Goal: Information Seeking & Learning: Check status

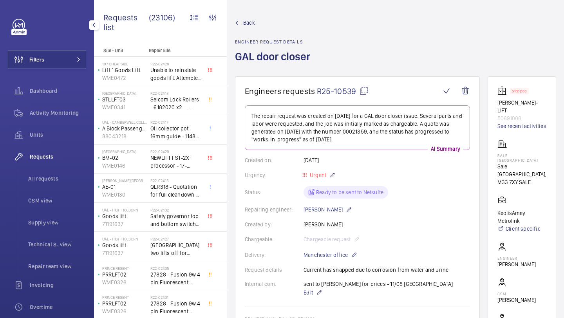
click at [48, 58] on button "Filters" at bounding box center [47, 59] width 78 height 19
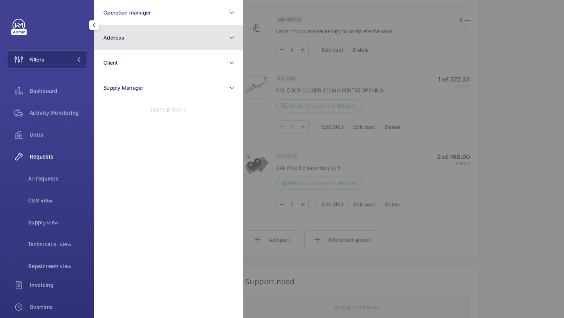
click at [132, 43] on button "Address" at bounding box center [168, 37] width 149 height 25
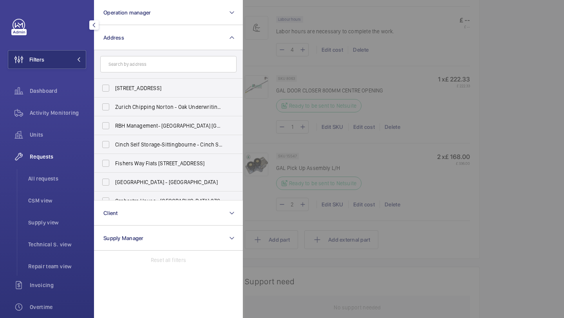
click at [162, 62] on input "text" at bounding box center [168, 64] width 136 height 16
type input "h"
type input "st [PERSON_NAME]"
click at [150, 83] on label "[GEOGRAPHIC_DATA][PERSON_NAME][STREET_ADDRESS]" at bounding box center [162, 88] width 136 height 19
click at [114, 83] on input "[GEOGRAPHIC_DATA][PERSON_NAME][STREET_ADDRESS]" at bounding box center [106, 88] width 16 height 16
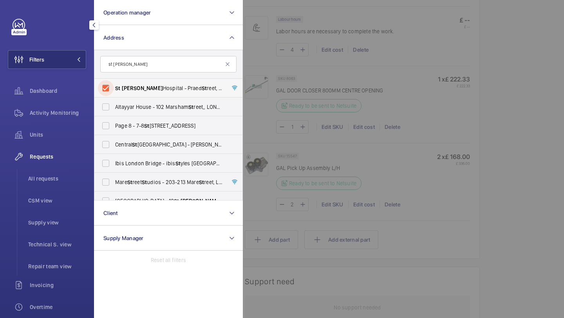
checkbox input "true"
click at [257, 73] on div at bounding box center [525, 159] width 564 height 318
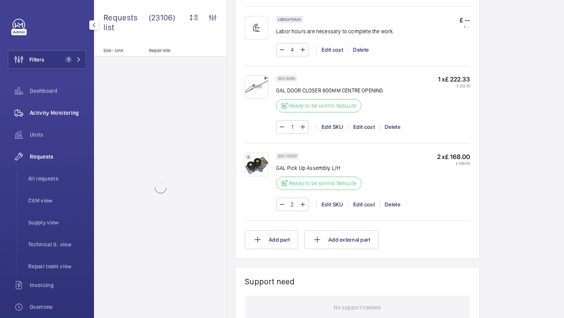
click at [67, 115] on span "Activity Monitoring" at bounding box center [58, 113] width 56 height 8
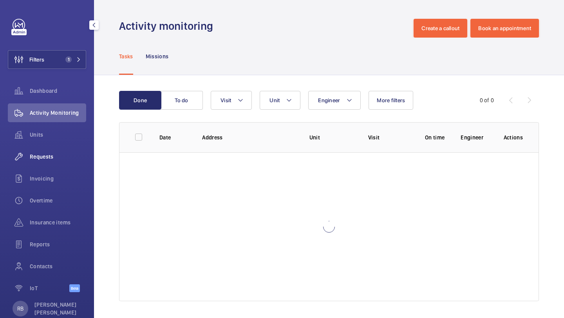
click at [31, 155] on span "Requests" at bounding box center [58, 157] width 56 height 8
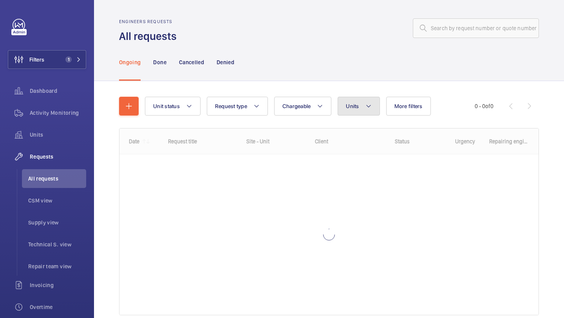
click at [360, 112] on button "Units" at bounding box center [358, 106] width 42 height 19
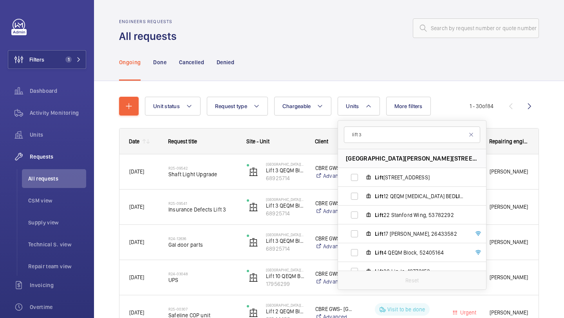
type input "lift 33"
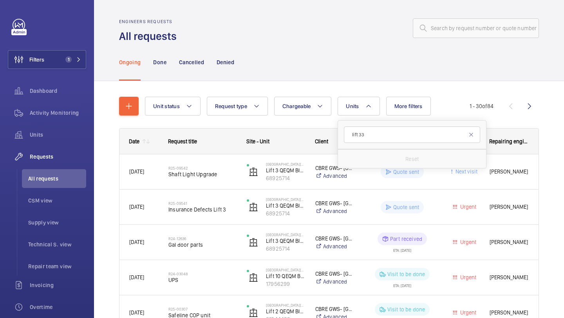
click at [395, 141] on input "lift 33" at bounding box center [412, 134] width 136 height 16
click at [398, 135] on input "lift 33" at bounding box center [412, 134] width 136 height 16
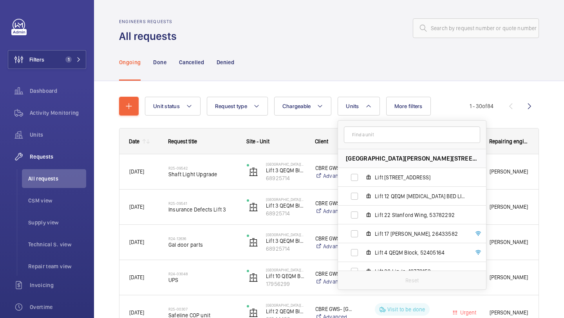
click at [94, 58] on div "Ongoing Done Cancelled Denied" at bounding box center [329, 62] width 470 height 38
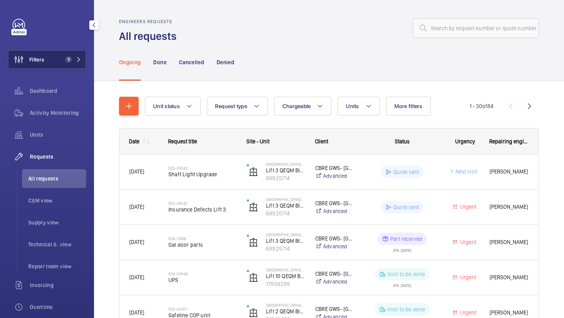
click at [74, 63] on button "Filters 1" at bounding box center [47, 59] width 78 height 19
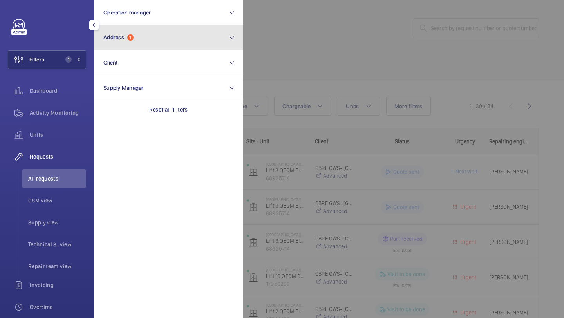
click at [138, 42] on button "Address 1" at bounding box center [168, 37] width 149 height 25
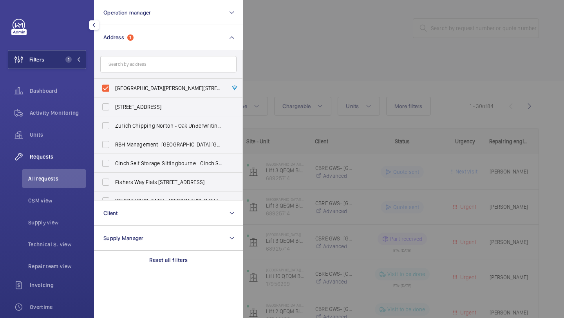
click at [252, 82] on div at bounding box center [525, 159] width 564 height 318
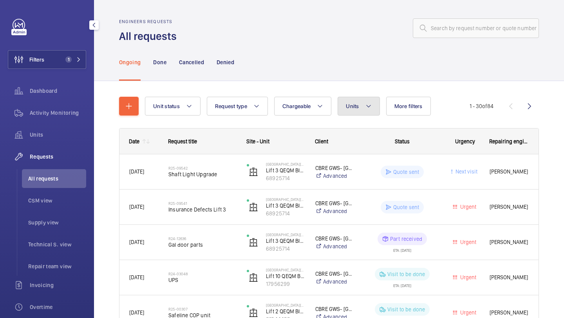
click at [359, 103] on button "Units" at bounding box center [358, 106] width 42 height 19
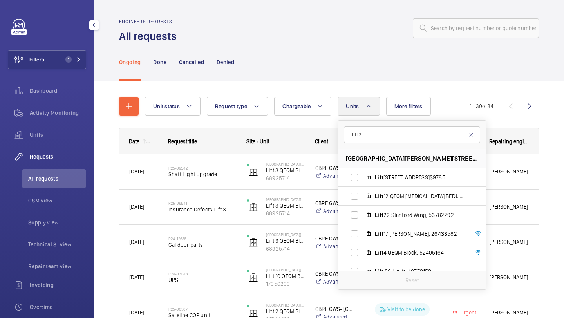
type input "lift 33"
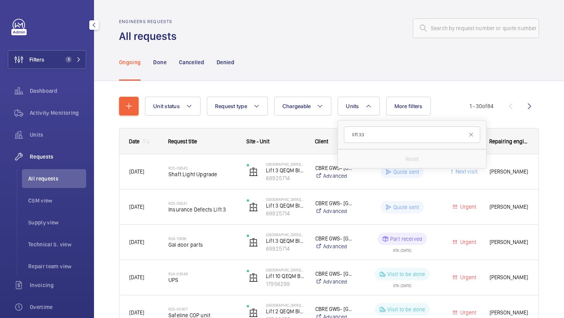
click at [381, 137] on input "lift 33" at bounding box center [412, 134] width 136 height 16
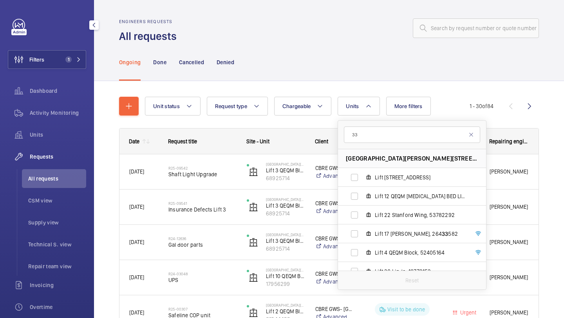
click at [382, 139] on input "33" at bounding box center [412, 134] width 136 height 16
click at [390, 136] on input "33" at bounding box center [412, 134] width 136 height 16
type input "33"
click at [379, 137] on input "33" at bounding box center [412, 134] width 136 height 16
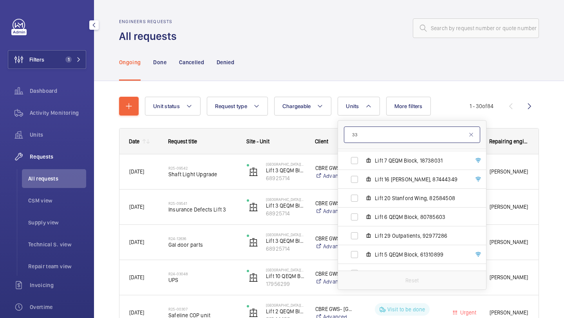
scroll to position [420, 0]
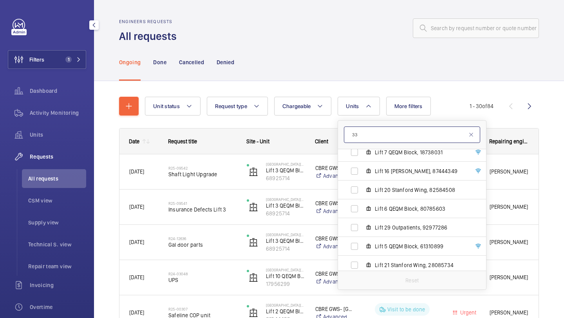
click at [370, 139] on input "33" at bounding box center [412, 134] width 136 height 16
click at [338, 103] on button "Units" at bounding box center [358, 106] width 42 height 19
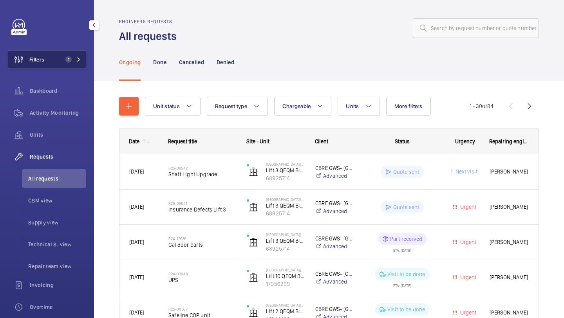
click at [73, 56] on button "Filters 1" at bounding box center [47, 59] width 78 height 19
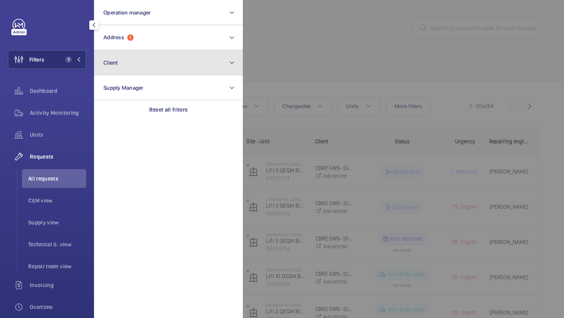
click at [124, 51] on button "Client" at bounding box center [168, 62] width 149 height 25
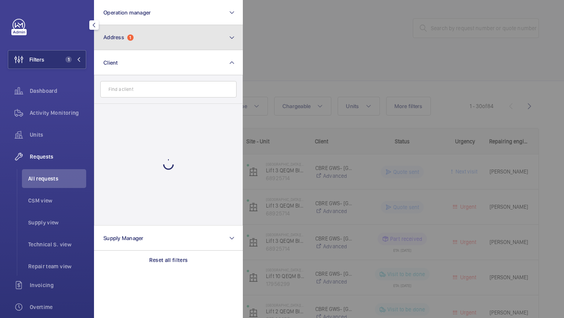
click at [132, 41] on button "Address 1" at bounding box center [168, 37] width 149 height 25
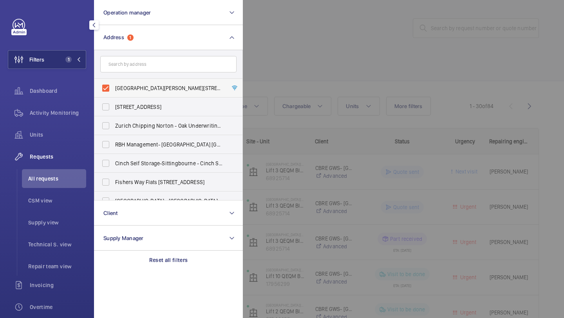
click at [136, 83] on label "[GEOGRAPHIC_DATA][PERSON_NAME][STREET_ADDRESS]" at bounding box center [162, 88] width 136 height 19
click at [114, 83] on input "[GEOGRAPHIC_DATA][PERSON_NAME][STREET_ADDRESS]" at bounding box center [106, 88] width 16 height 16
checkbox input "false"
click at [139, 67] on input "text" at bounding box center [168, 64] width 136 height 16
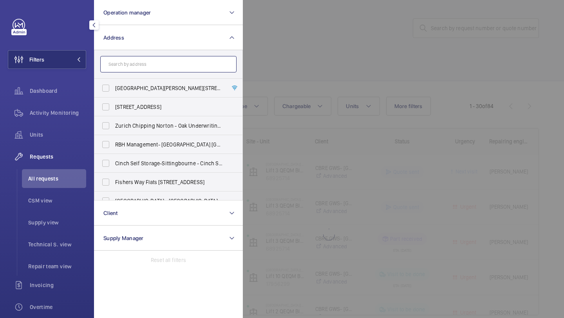
type input "j"
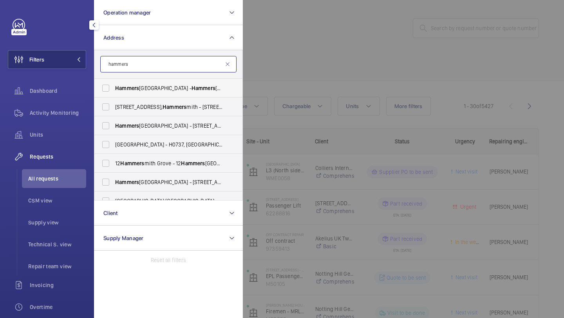
type input "hammers"
click at [126, 86] on span "Hammers" at bounding box center [127, 88] width 24 height 6
click at [114, 86] on input "[GEOGRAPHIC_DATA] - [GEOGRAPHIC_DATA], [STREET_ADDRESS]" at bounding box center [106, 88] width 16 height 16
checkbox input "true"
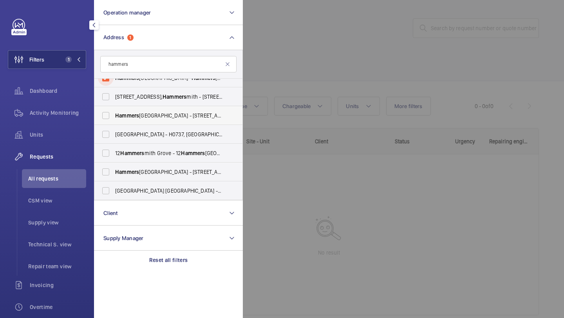
scroll to position [13, 0]
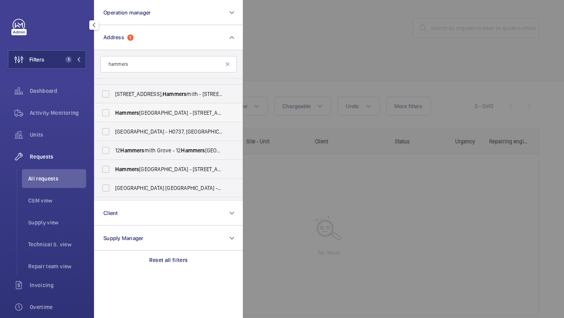
click at [137, 115] on span "Hammers" at bounding box center [127, 113] width 24 height 6
click at [114, 115] on input "[GEOGRAPHIC_DATA] - [STREET_ADDRESS]" at bounding box center [106, 113] width 16 height 16
checkbox input "true"
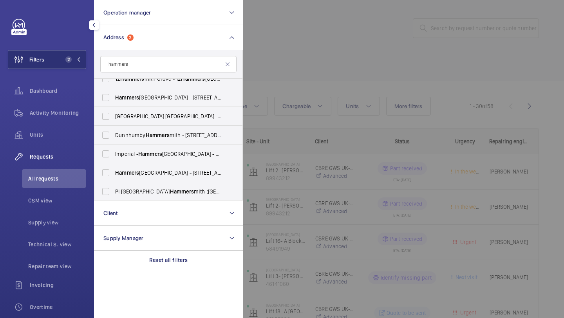
scroll to position [123, 0]
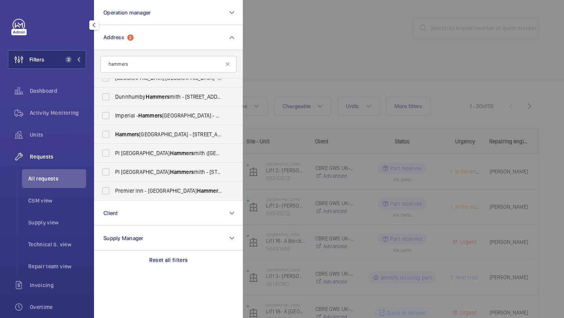
click at [304, 88] on div at bounding box center [525, 159] width 564 height 318
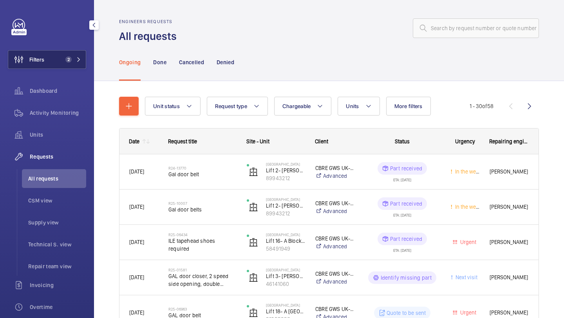
click at [78, 65] on button "Filters 2" at bounding box center [47, 59] width 78 height 19
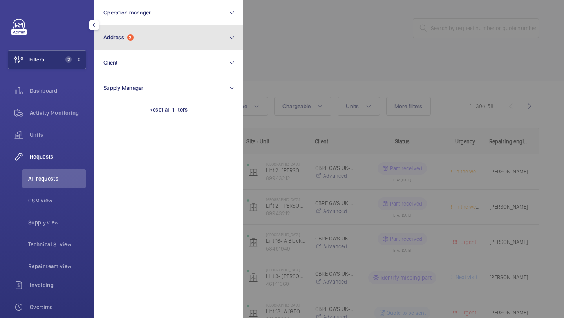
click at [136, 48] on button "Address 2" at bounding box center [168, 37] width 149 height 25
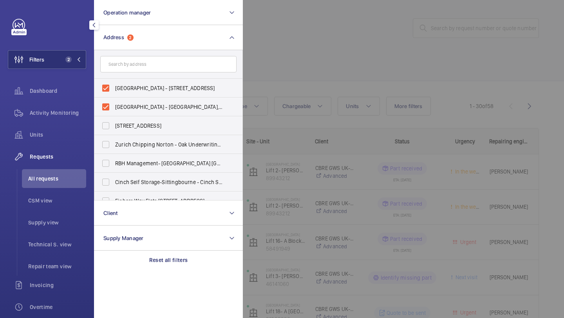
click at [320, 71] on div at bounding box center [525, 159] width 564 height 318
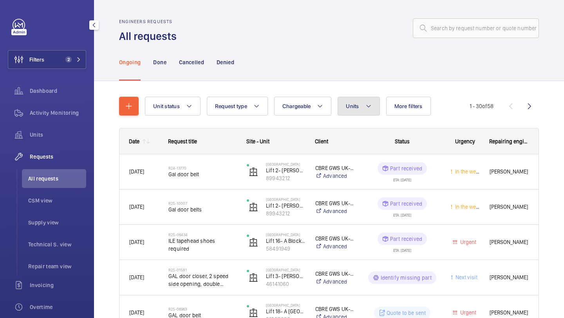
click at [364, 108] on button "Units" at bounding box center [358, 106] width 42 height 19
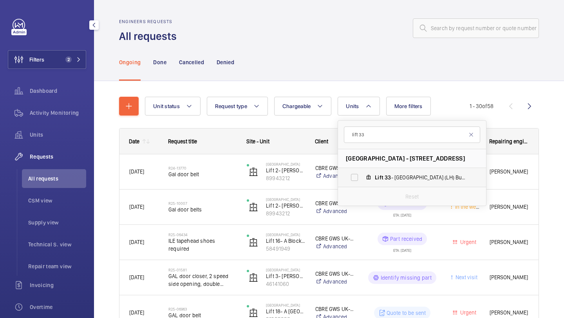
type input "lift 33"
click at [360, 185] on label "Lift 33 - Renal Building (LH) Building 555, 66784898" at bounding box center [405, 177] width 135 height 19
click at [360, 185] on input "Lift 33 - Renal Building (LH) Building 555, 66784898" at bounding box center [354, 177] width 16 height 16
checkbox input "true"
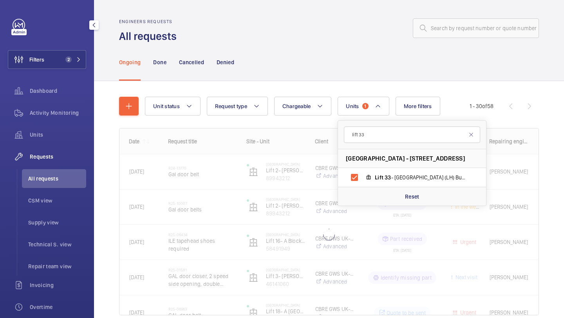
click at [546, 159] on div "Unit status Request type Chargeable Units 1 lift 33 [GEOGRAPHIC_DATA] - [STREET…" at bounding box center [329, 217] width 470 height 272
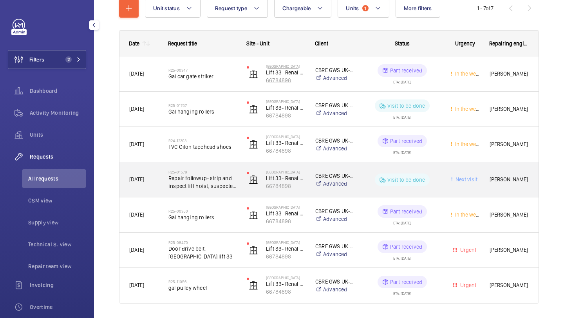
scroll to position [121, 0]
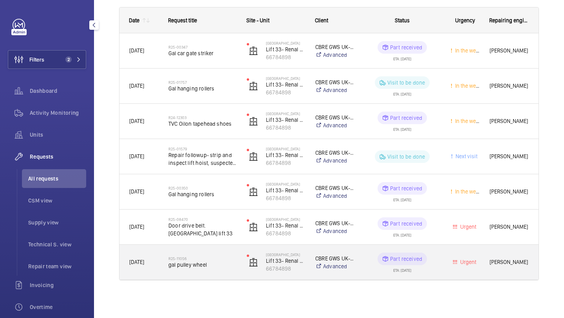
click at [213, 263] on span "gal pulley wheel" at bounding box center [202, 265] width 68 height 8
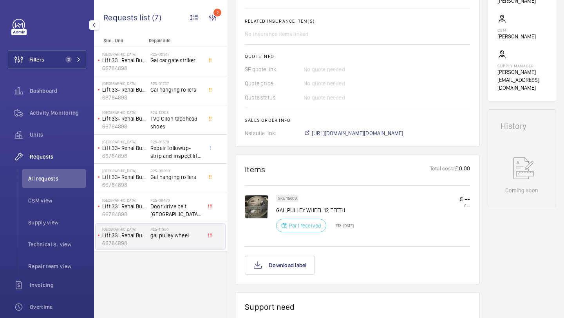
scroll to position [316, 0]
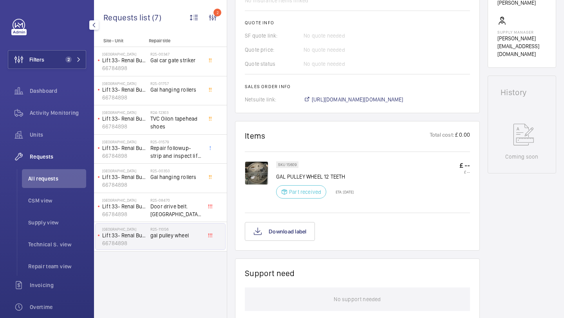
click at [259, 173] on img at bounding box center [256, 172] width 23 height 23
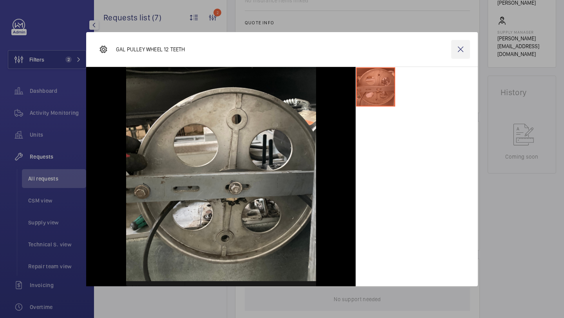
click at [464, 46] on wm-front-icon-button at bounding box center [460, 49] width 19 height 19
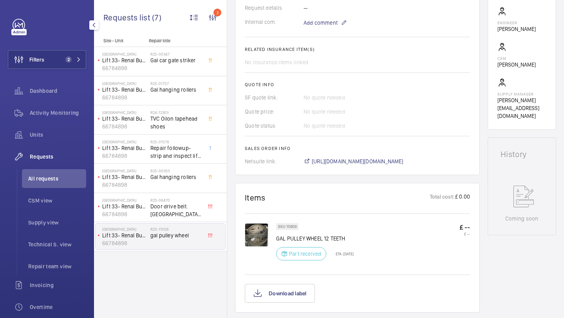
scroll to position [266, 0]
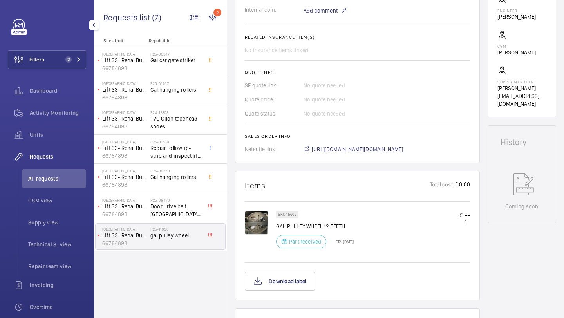
click at [256, 223] on img at bounding box center [256, 222] width 23 height 23
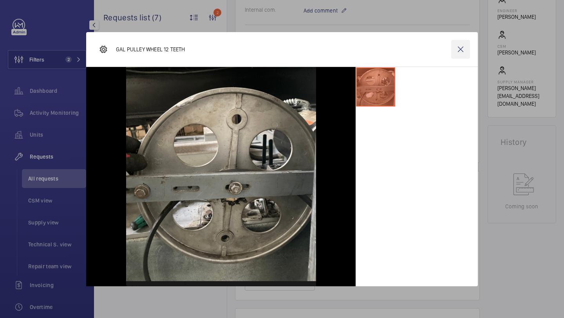
click at [466, 46] on wm-front-icon-button at bounding box center [460, 49] width 19 height 19
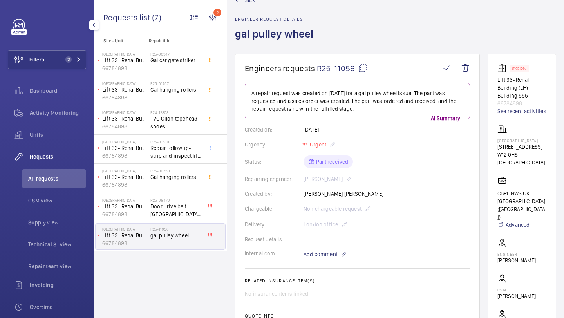
scroll to position [95, 0]
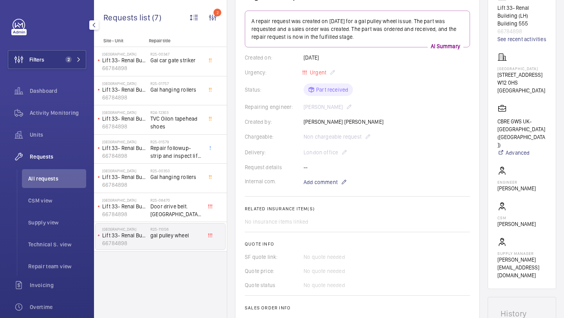
click at [327, 135] on div "Chargeable: Non chargeable request" at bounding box center [357, 136] width 225 height 9
click at [188, 201] on h2 "R25-08470" at bounding box center [176, 200] width 52 height 5
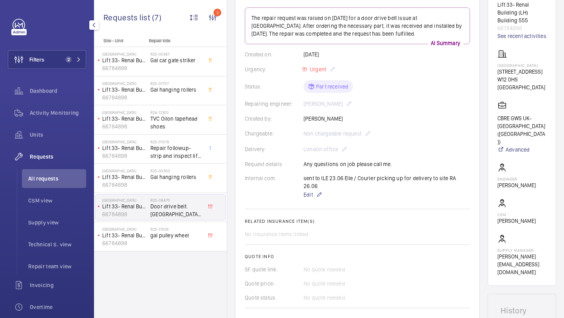
scroll to position [99, 0]
click at [184, 233] on span "gal pulley wheel" at bounding box center [176, 235] width 52 height 8
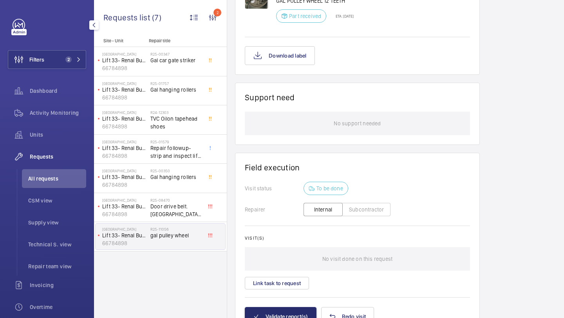
scroll to position [407, 0]
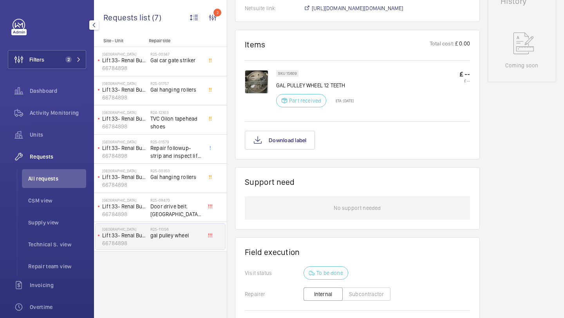
click at [250, 81] on img at bounding box center [256, 81] width 23 height 23
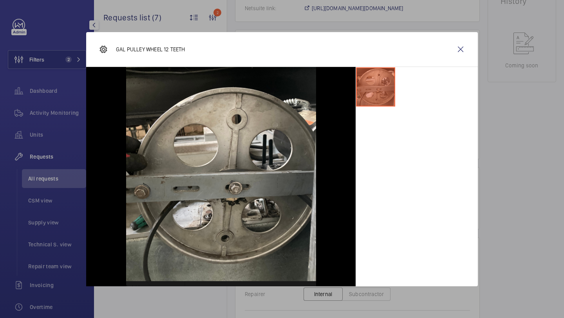
click at [477, 43] on div "GAL PULLEY WHEEL 12 TEETH" at bounding box center [281, 49] width 391 height 35
click at [466, 46] on wm-front-icon-button at bounding box center [460, 49] width 19 height 19
